Goal: Task Accomplishment & Management: Complete application form

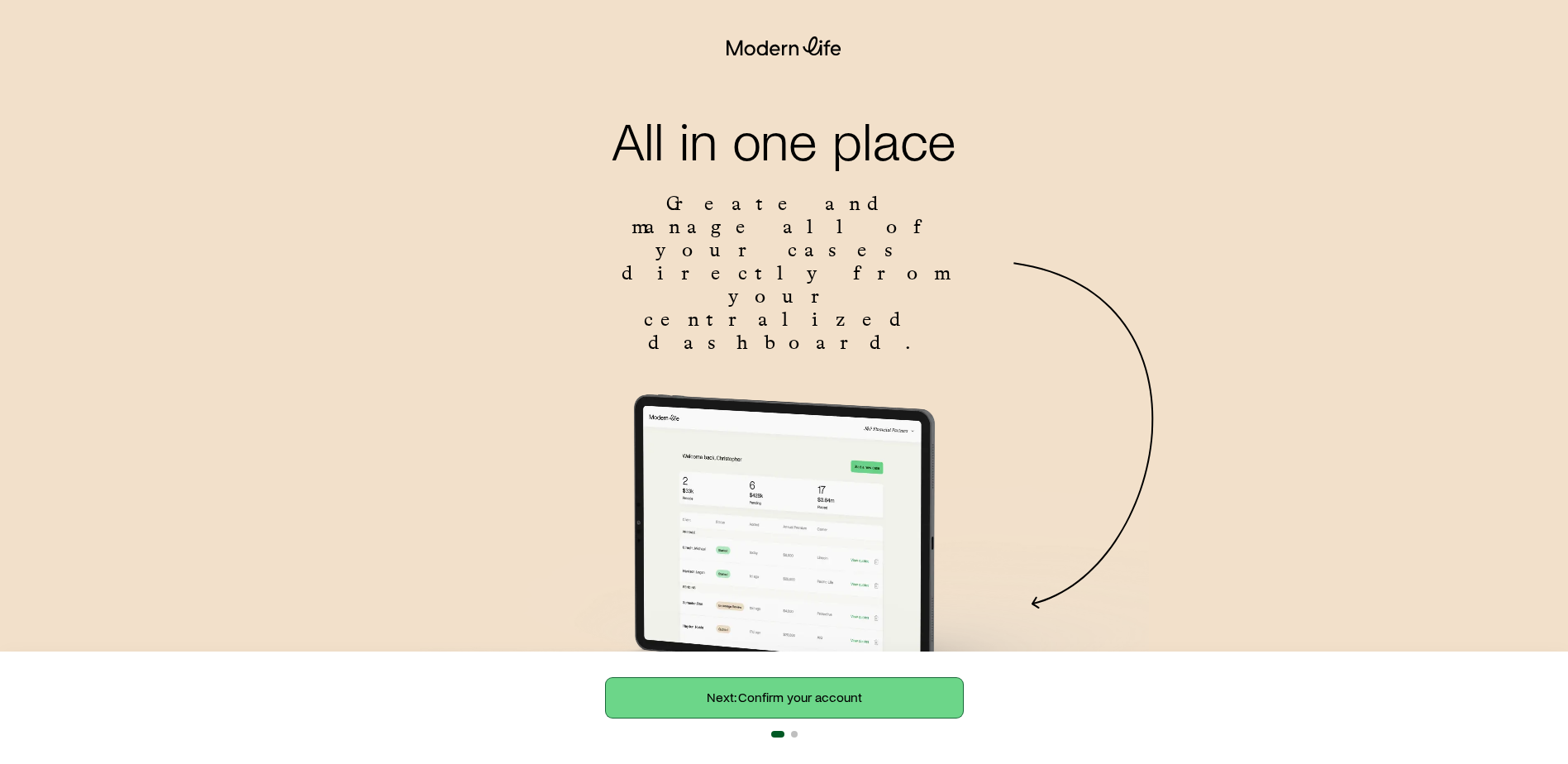
click at [726, 689] on link "Next: Confirm your account" at bounding box center [784, 698] width 357 height 40
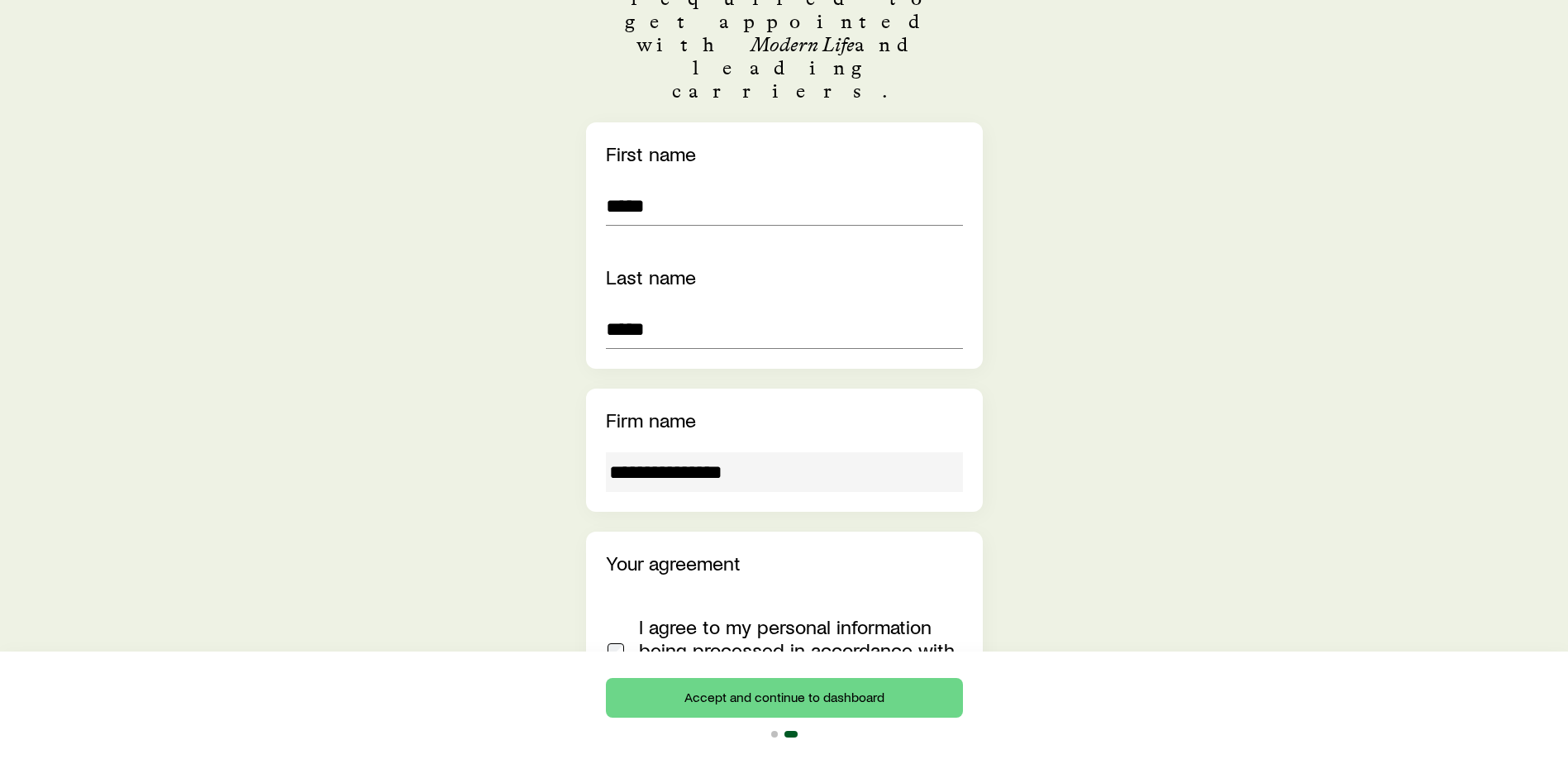
scroll to position [370, 0]
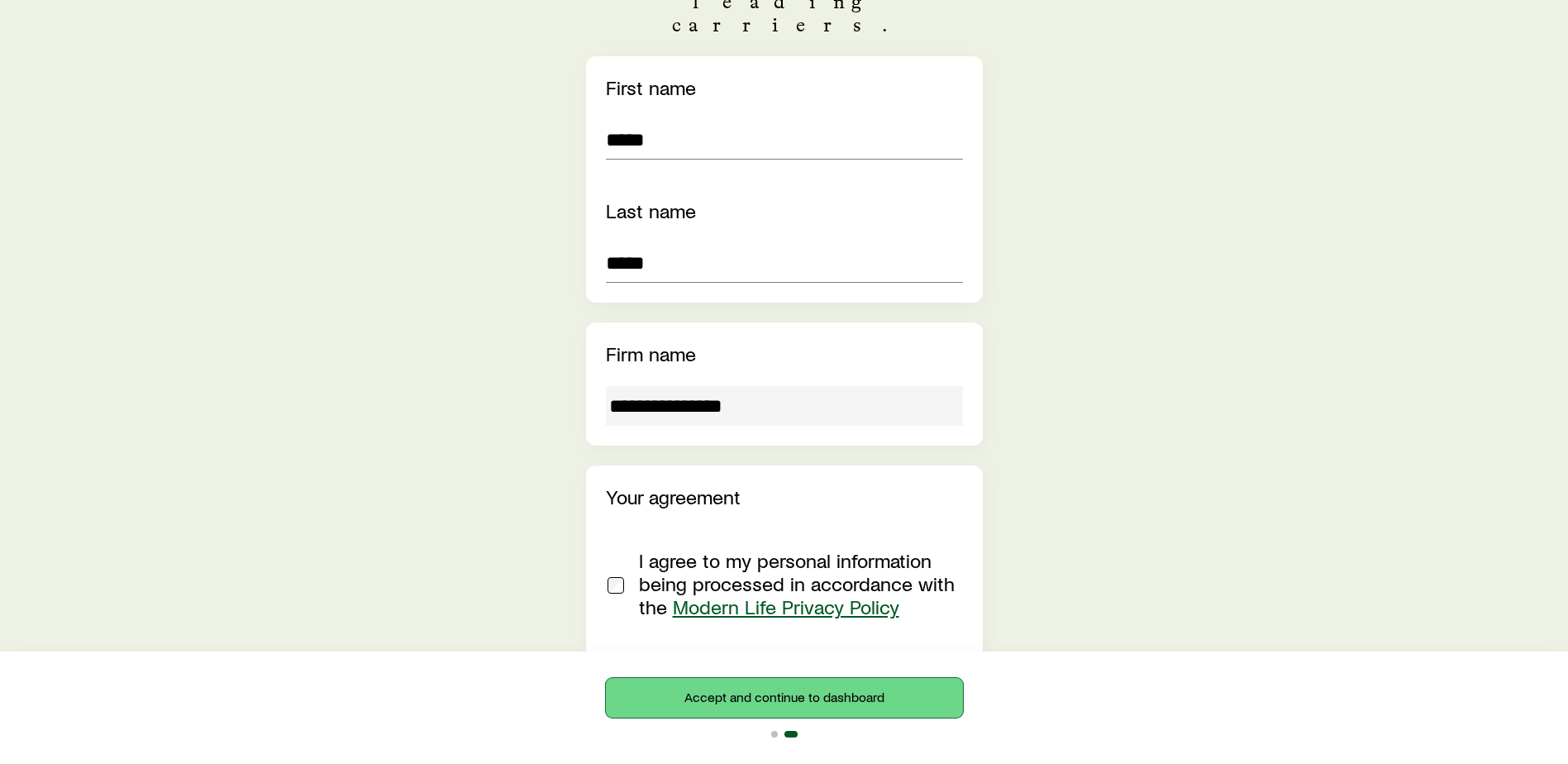
click at [762, 698] on button "Accept and continue to dashboard" at bounding box center [784, 698] width 357 height 40
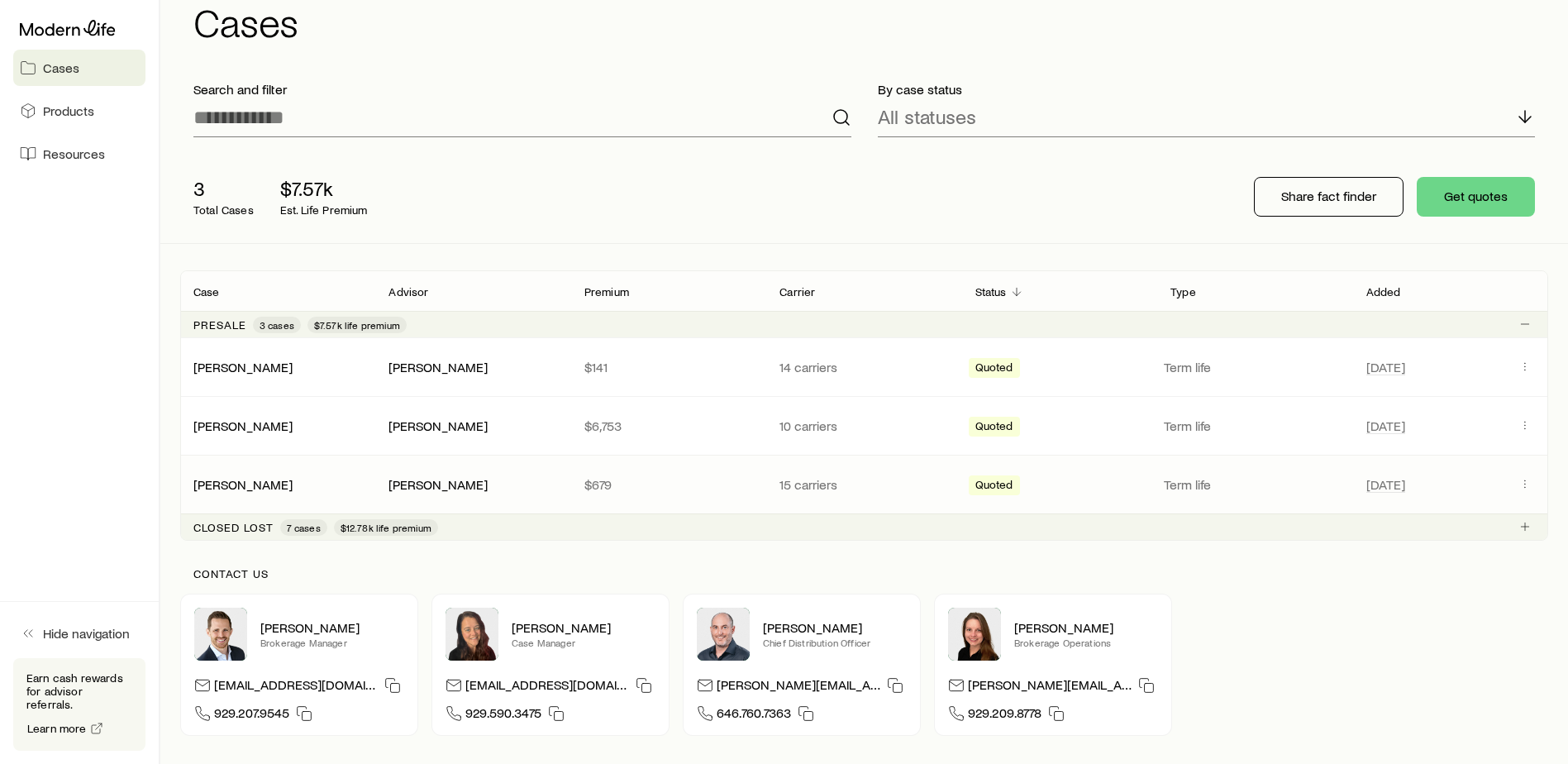
scroll to position [83, 0]
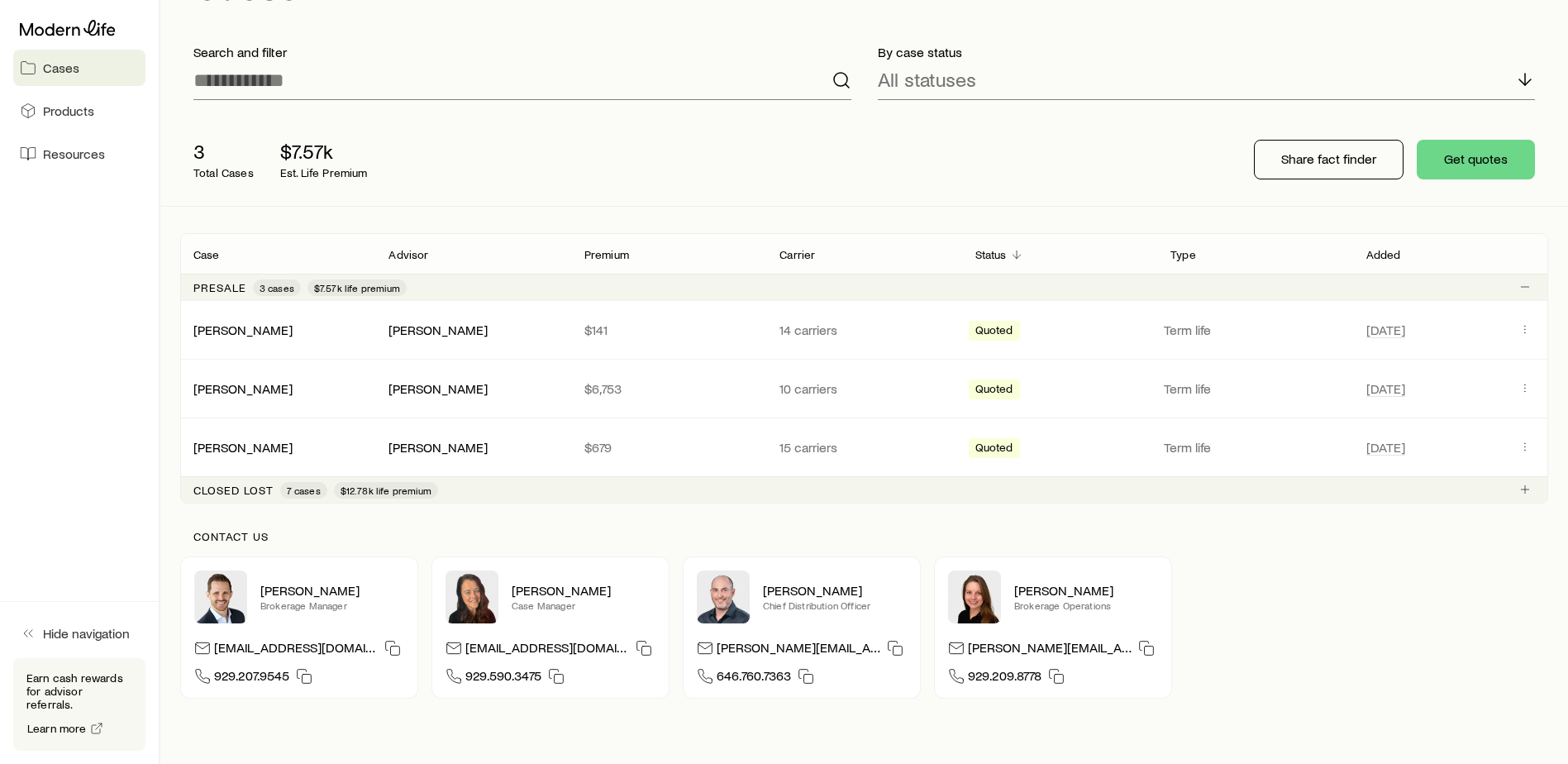
click at [303, 488] on span "7 cases" at bounding box center [303, 490] width 34 height 13
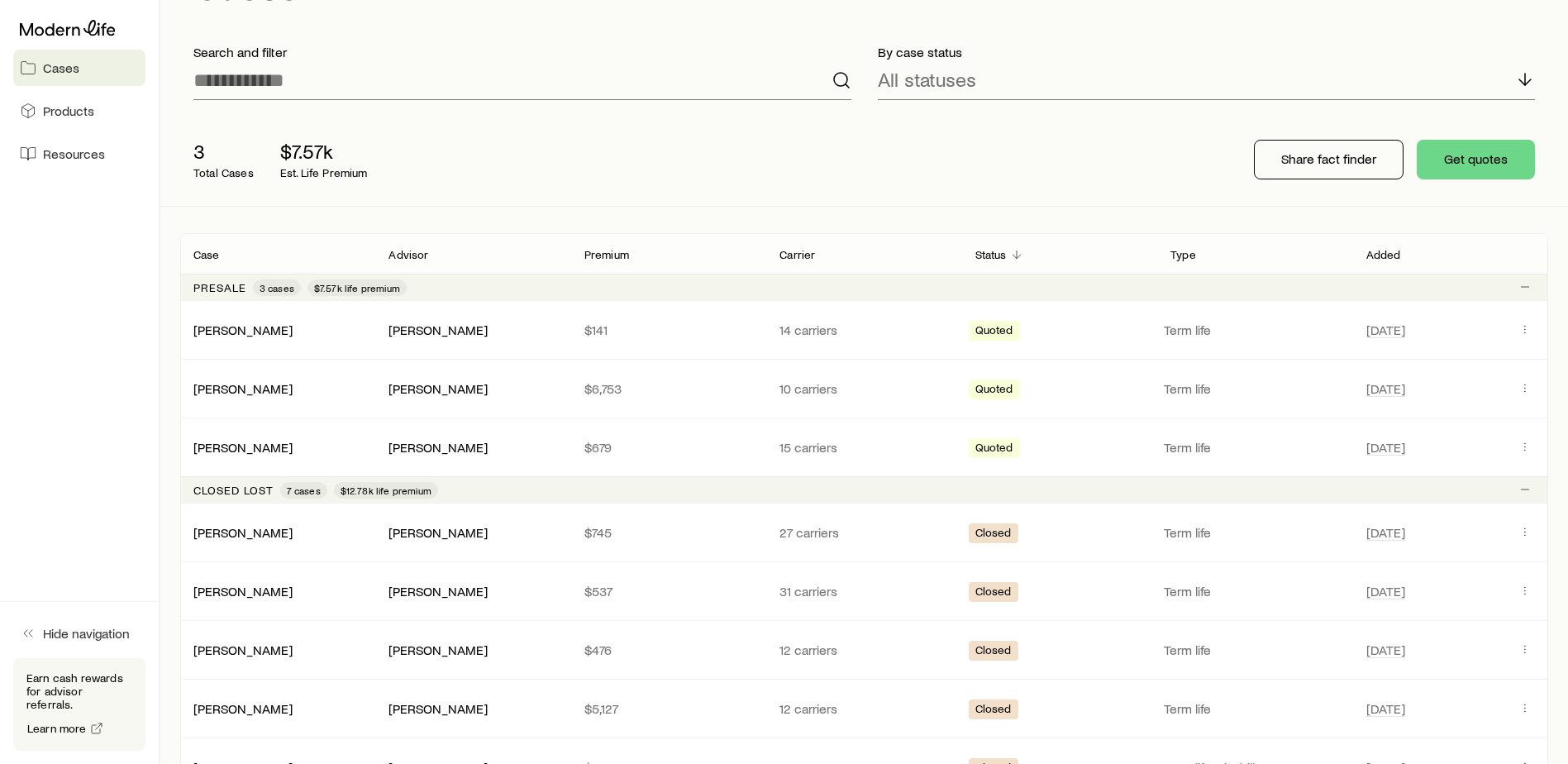
click at [312, 486] on span "7 cases" at bounding box center [303, 490] width 34 height 13
